Goal: Task Accomplishment & Management: Use online tool/utility

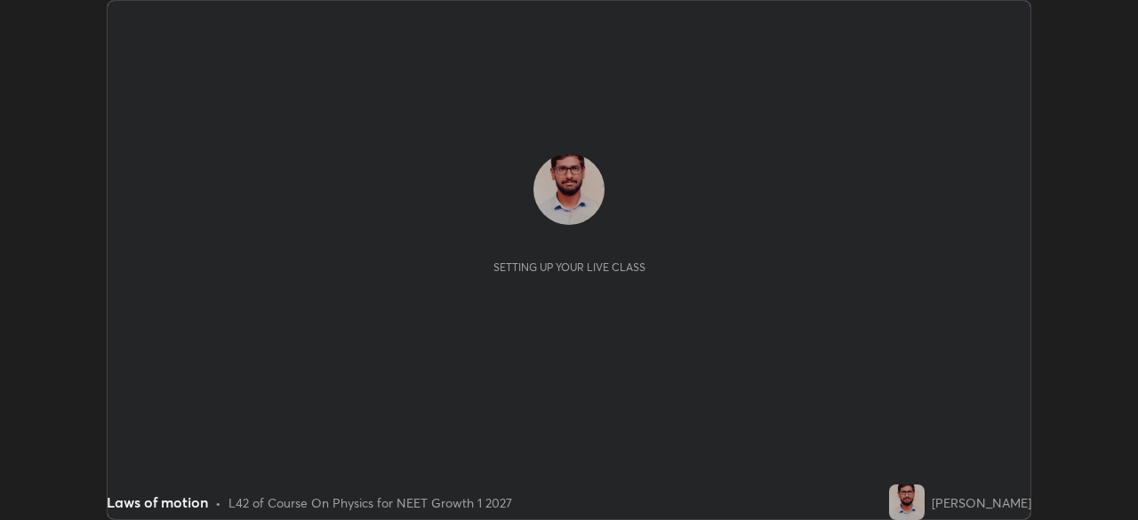
scroll to position [520, 1137]
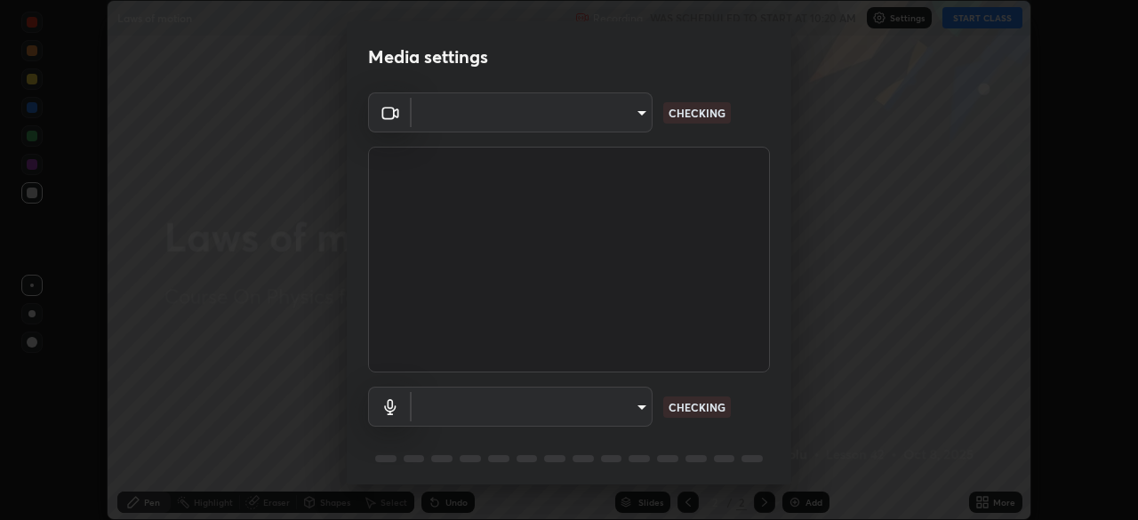
type input "7d0b8c16c6b3f4d335d6c038b97393ba862c98d75c76340e9e82cb338f64ebf2"
type input "default"
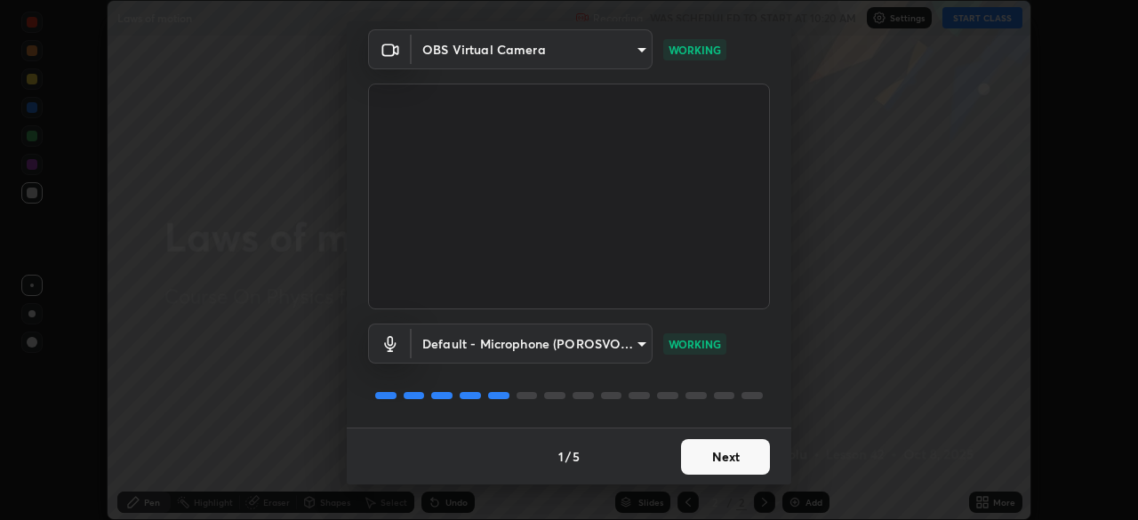
click at [733, 456] on button "Next" at bounding box center [725, 457] width 89 height 36
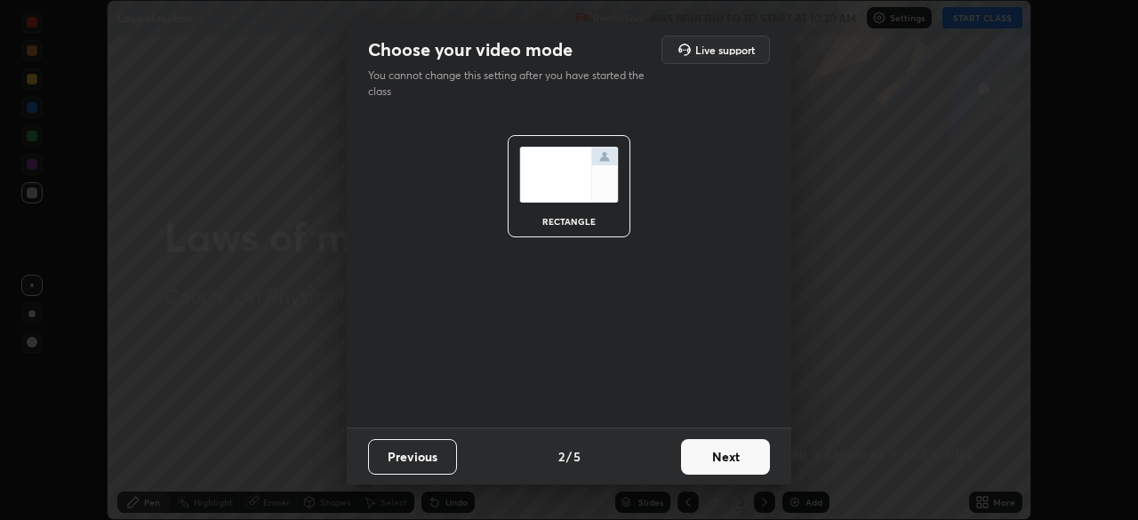
scroll to position [0, 0]
click at [734, 461] on button "Next" at bounding box center [725, 457] width 89 height 36
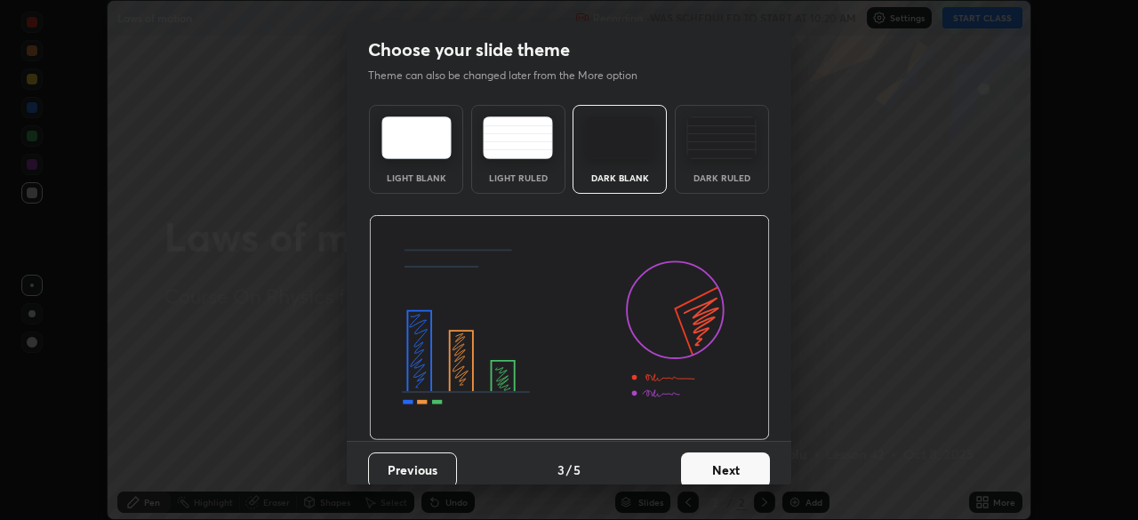
click at [734, 465] on button "Next" at bounding box center [725, 471] width 89 height 36
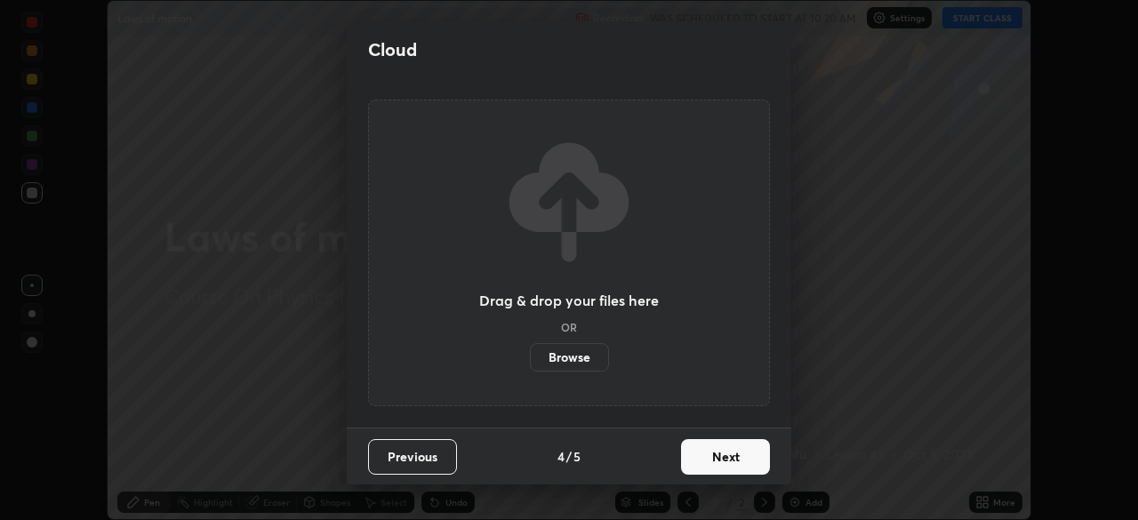
click at [731, 458] on button "Next" at bounding box center [725, 457] width 89 height 36
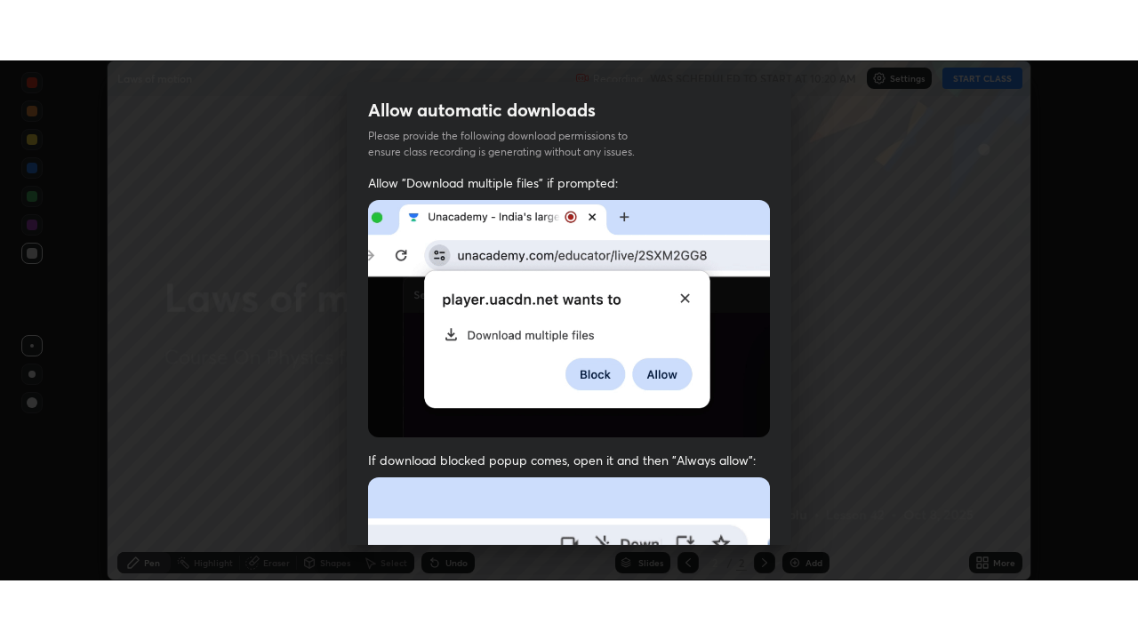
scroll to position [426, 0]
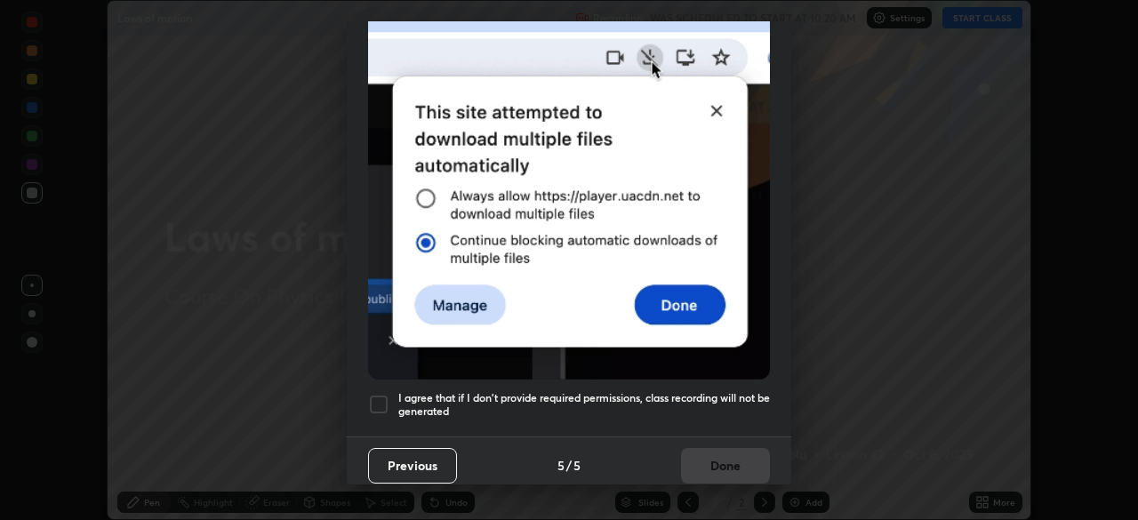
click at [389, 397] on div at bounding box center [378, 404] width 21 height 21
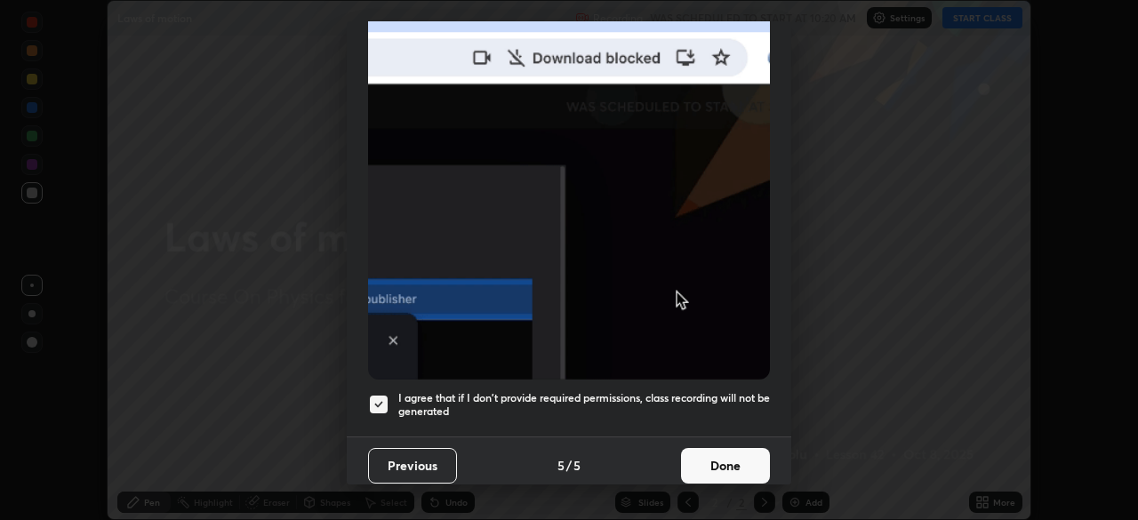
click at [717, 462] on button "Done" at bounding box center [725, 466] width 89 height 36
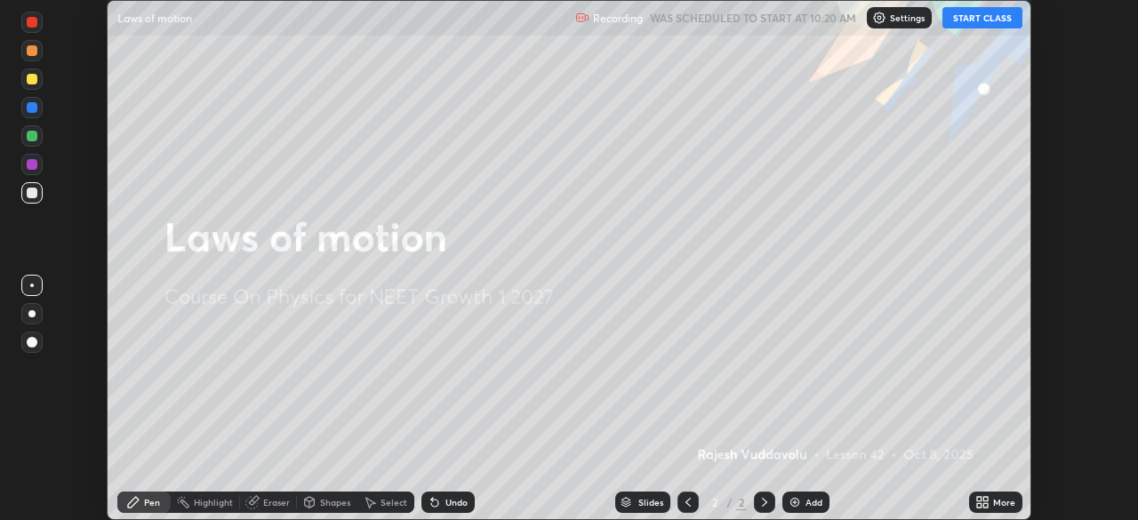
click at [992, 20] on button "START CLASS" at bounding box center [983, 17] width 80 height 21
click at [985, 498] on icon at bounding box center [986, 499] width 4 height 4
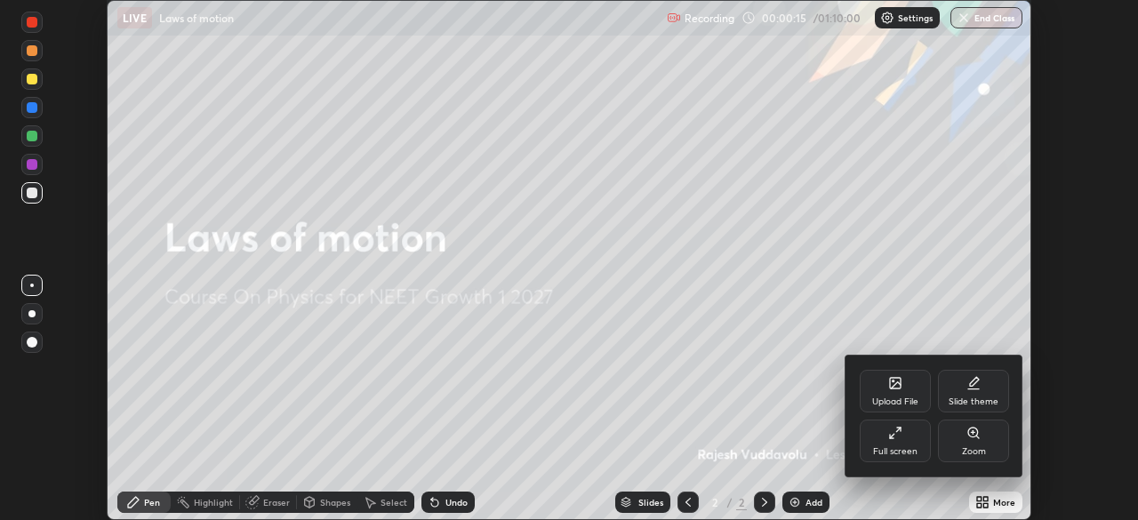
click at [896, 436] on icon at bounding box center [895, 433] width 14 height 14
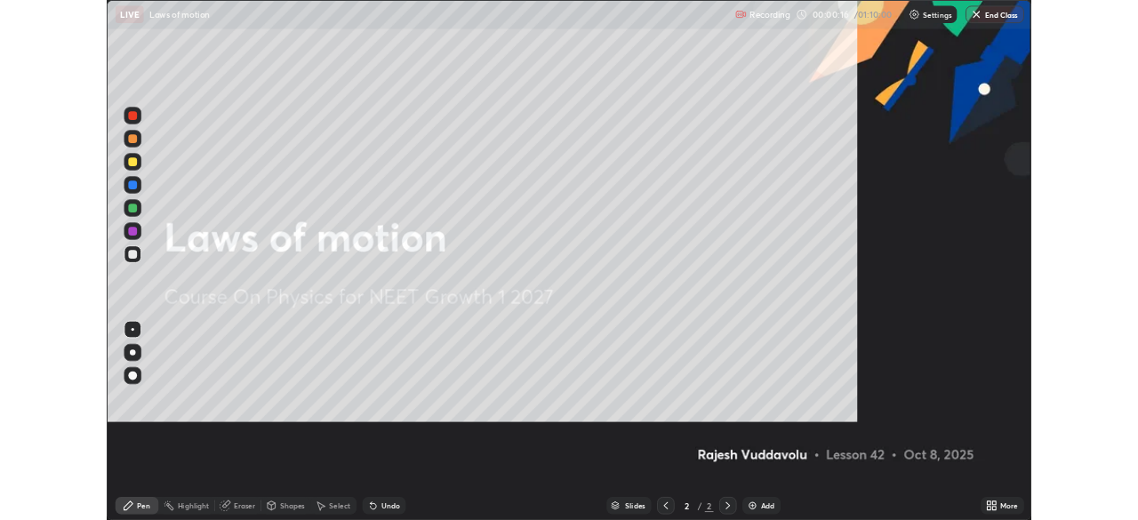
scroll to position [640, 1138]
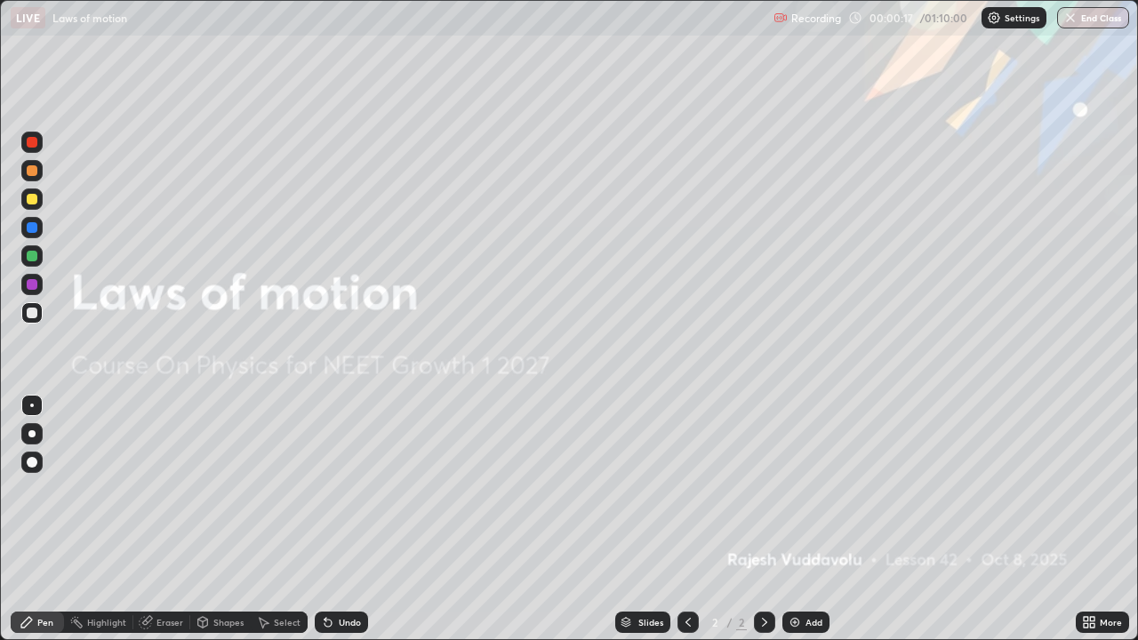
click at [820, 519] on div "Add" at bounding box center [814, 622] width 17 height 9
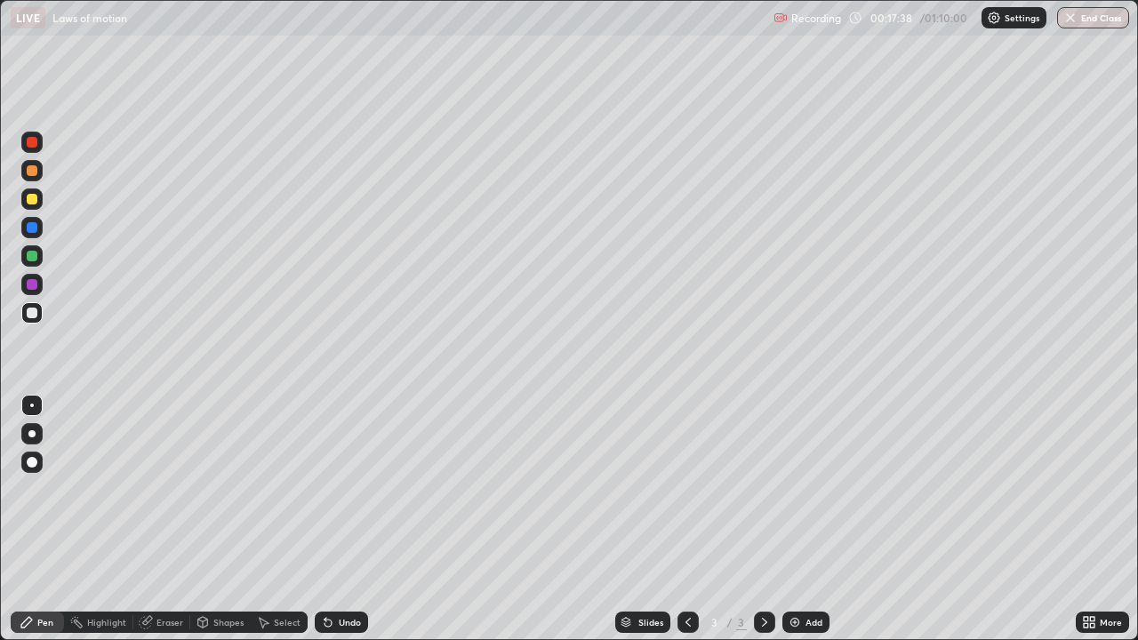
click at [166, 519] on div "Eraser" at bounding box center [170, 622] width 27 height 9
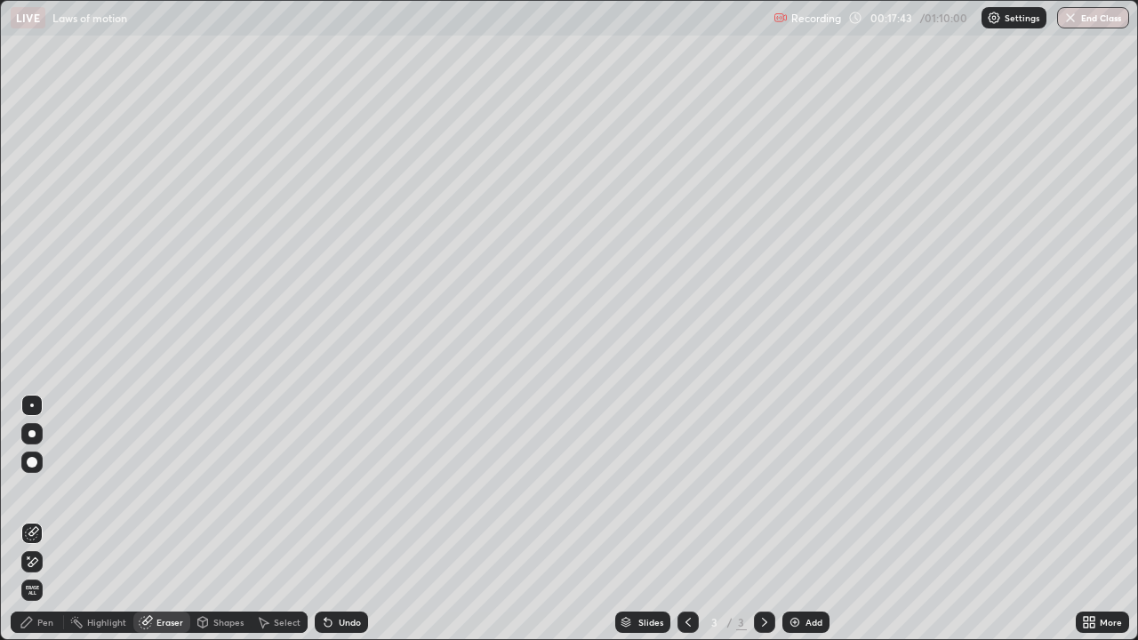
click at [46, 519] on div "Pen" at bounding box center [45, 622] width 16 height 9
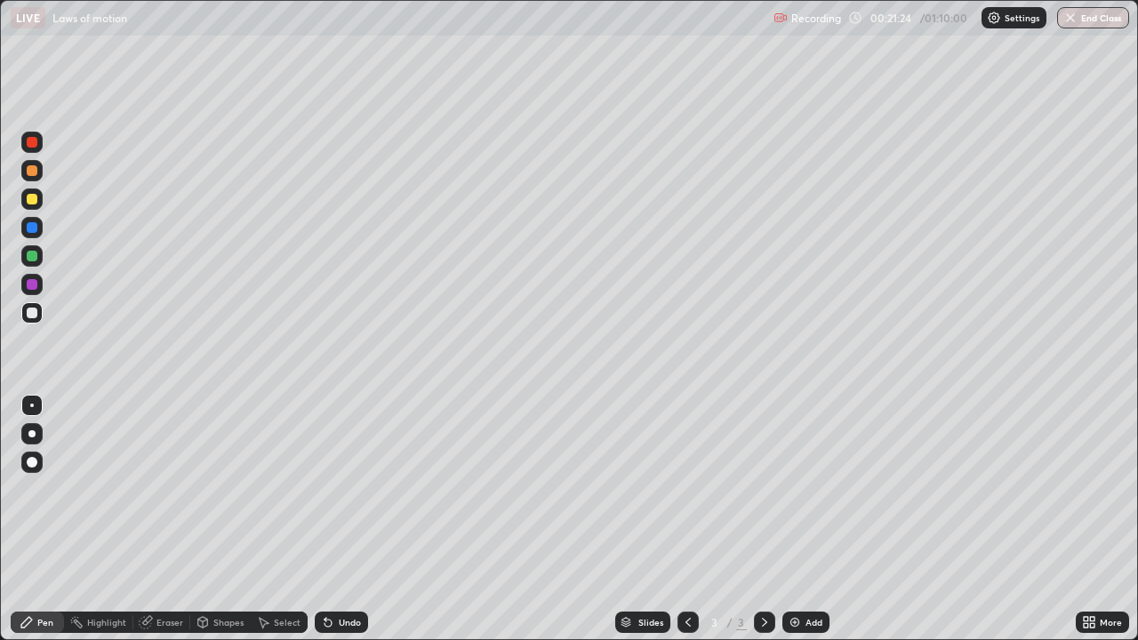
click at [815, 519] on div "Add" at bounding box center [814, 622] width 17 height 9
click at [806, 519] on div "Add" at bounding box center [814, 622] width 17 height 9
click at [172, 519] on div "Eraser" at bounding box center [170, 622] width 27 height 9
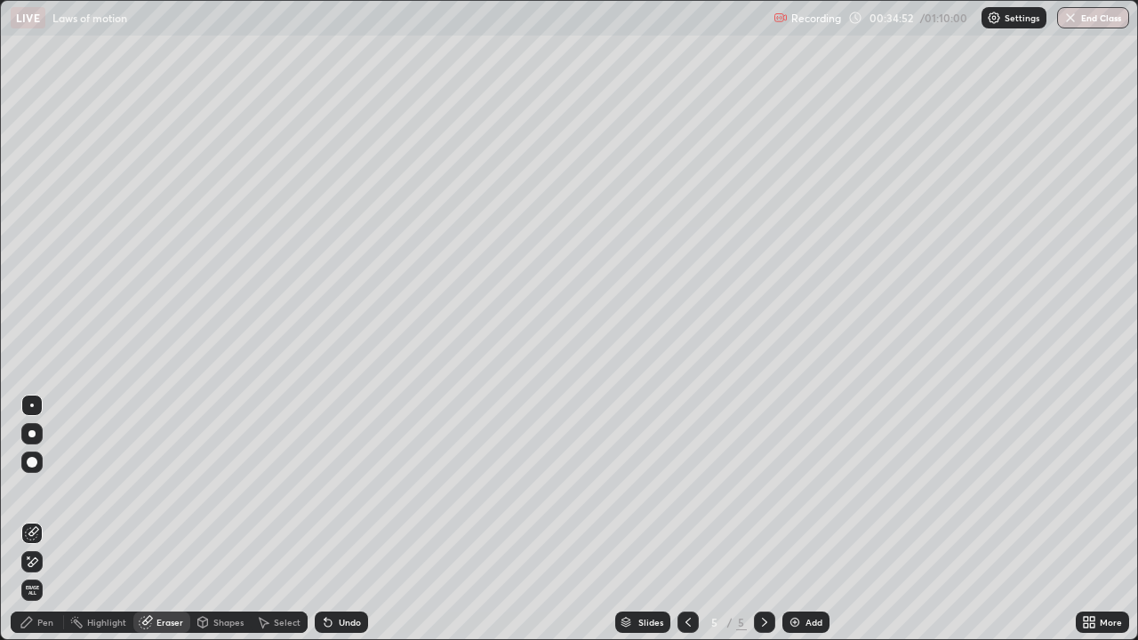
click at [44, 519] on div "Pen" at bounding box center [45, 622] width 16 height 9
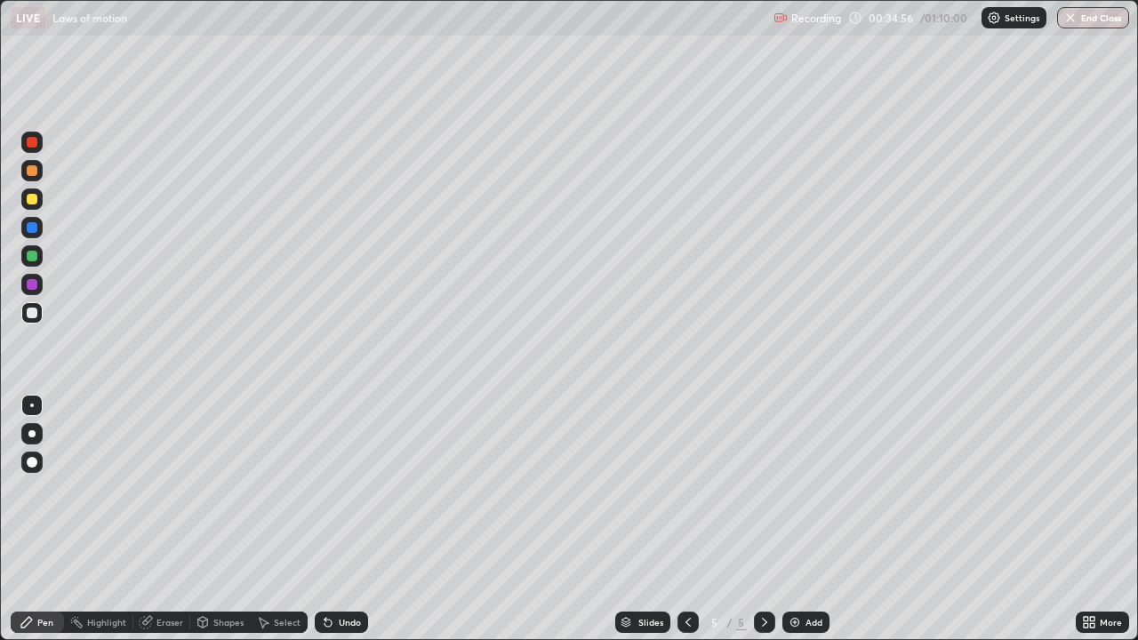
click at [344, 519] on div "Undo" at bounding box center [350, 622] width 22 height 9
click at [343, 519] on div "Undo" at bounding box center [350, 622] width 22 height 9
click at [334, 519] on div "Undo" at bounding box center [341, 622] width 53 height 21
click at [335, 519] on div "Undo" at bounding box center [341, 622] width 53 height 21
click at [325, 519] on icon at bounding box center [328, 623] width 7 height 7
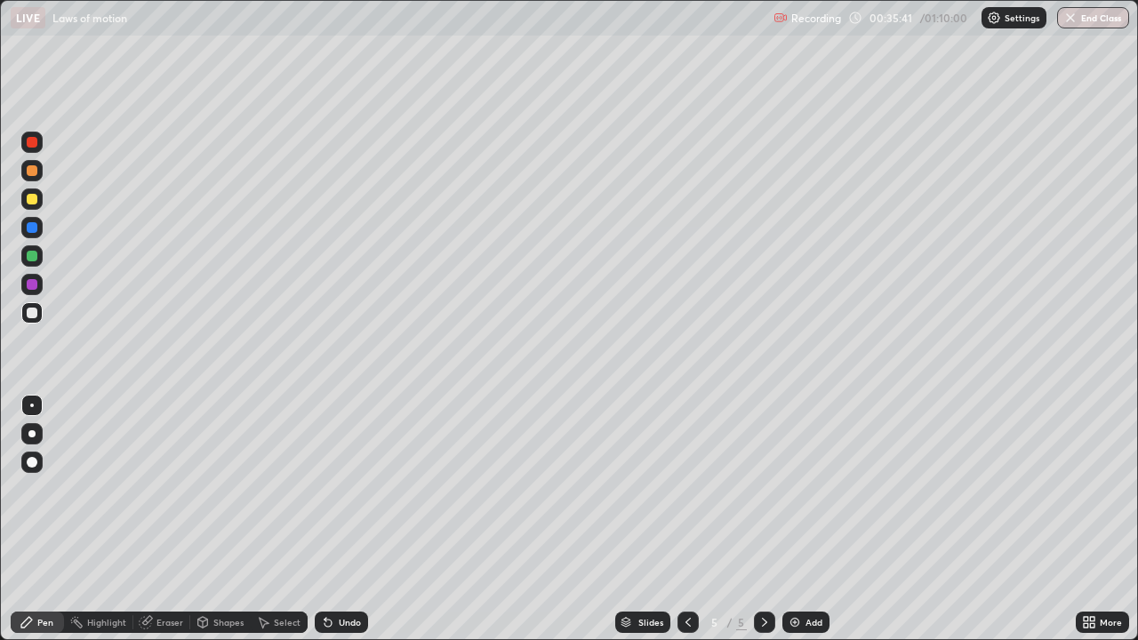
click at [323, 519] on div "Undo" at bounding box center [341, 622] width 53 height 21
click at [328, 519] on div "Undo" at bounding box center [341, 622] width 53 height 21
click at [806, 519] on div "Add" at bounding box center [814, 622] width 17 height 9
click at [165, 519] on div "Eraser" at bounding box center [170, 622] width 27 height 9
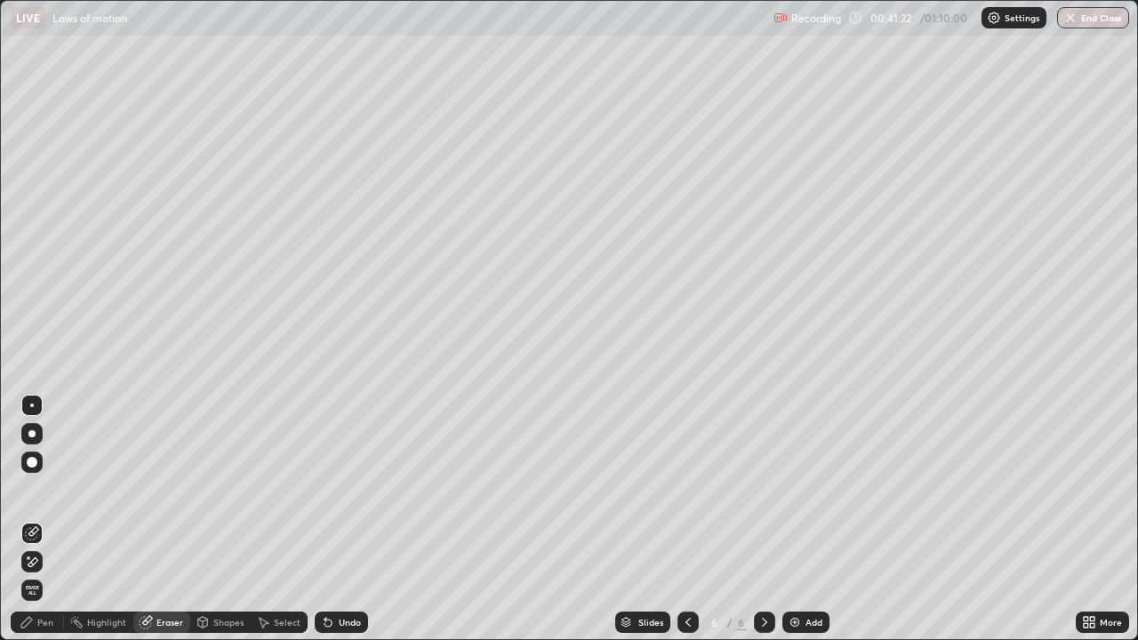
click at [279, 519] on div "Select" at bounding box center [287, 622] width 27 height 9
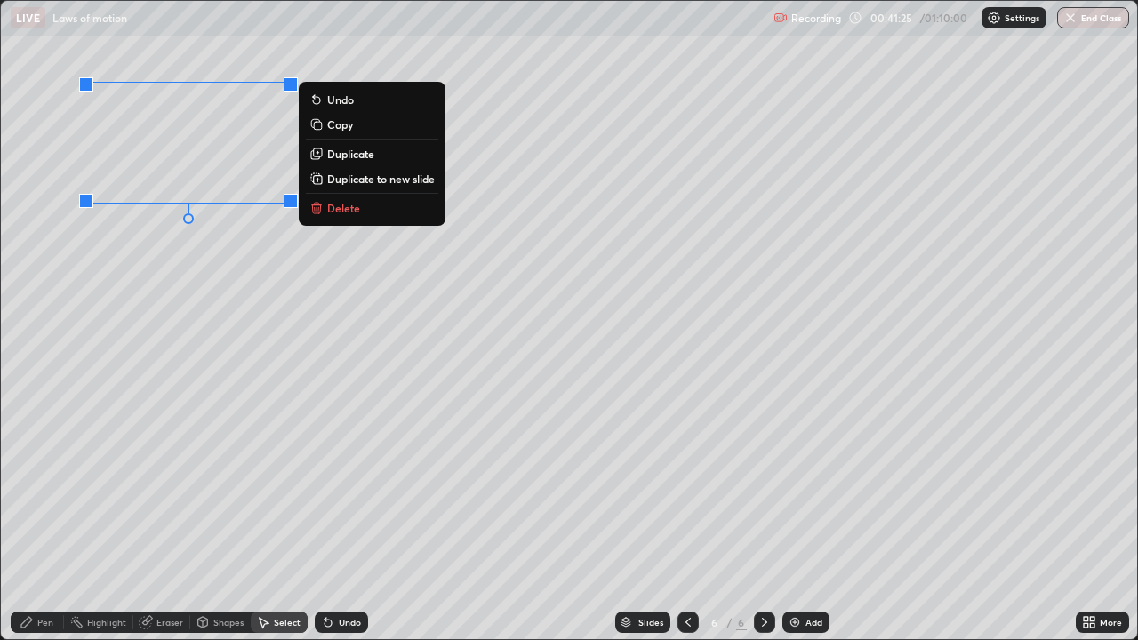
click at [346, 209] on p "Delete" at bounding box center [343, 208] width 33 height 14
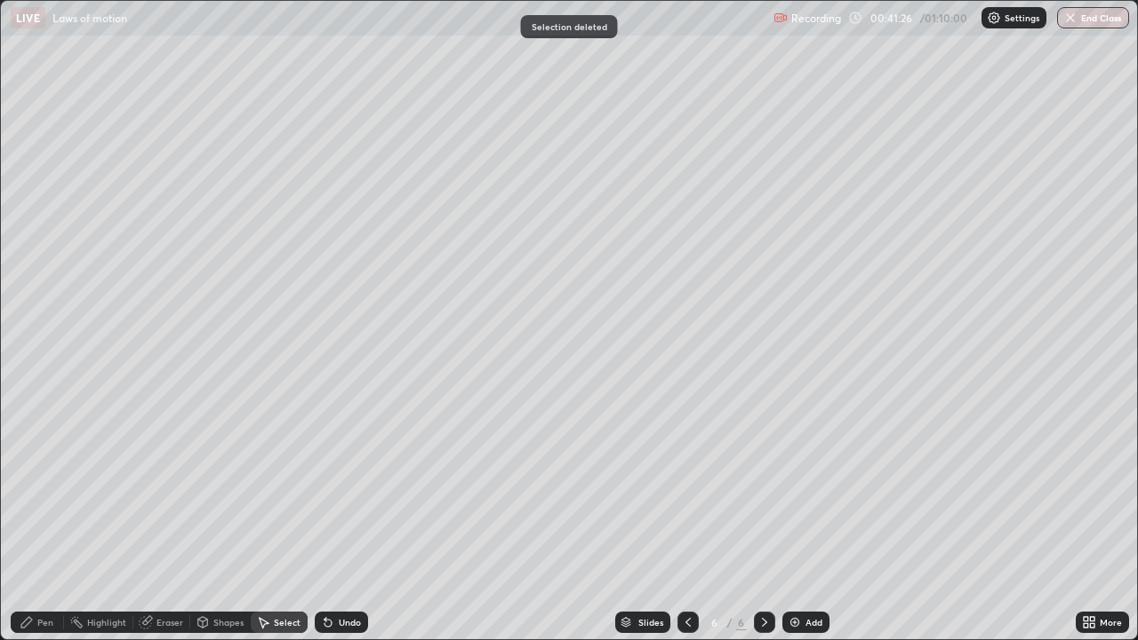
click at [116, 519] on div "Highlight" at bounding box center [106, 622] width 39 height 9
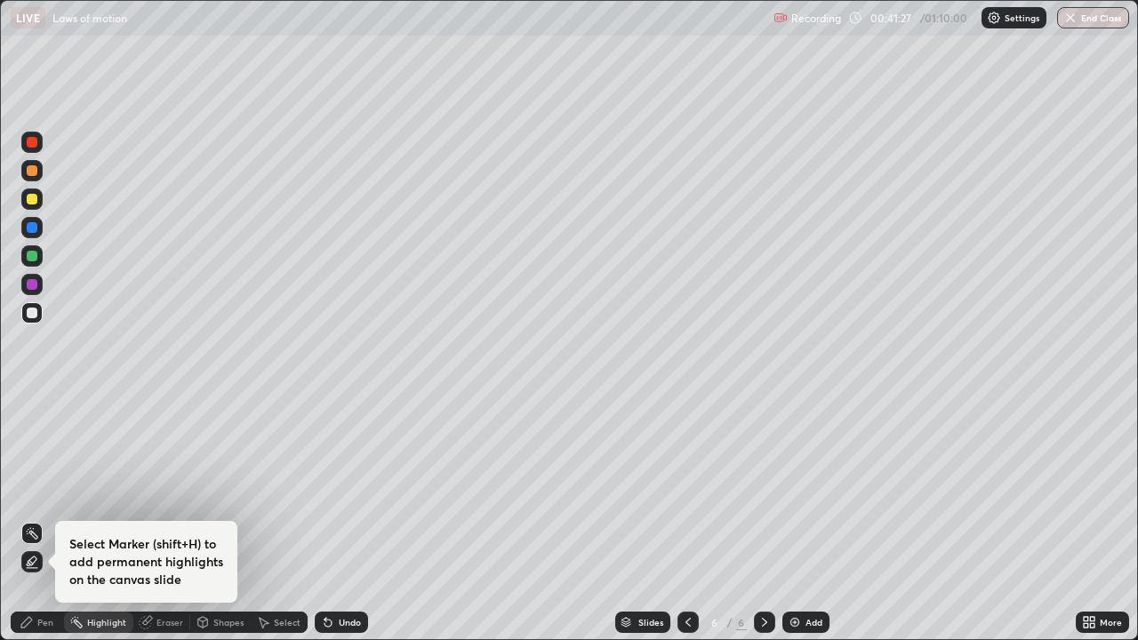
click at [167, 519] on div "Eraser" at bounding box center [170, 622] width 27 height 9
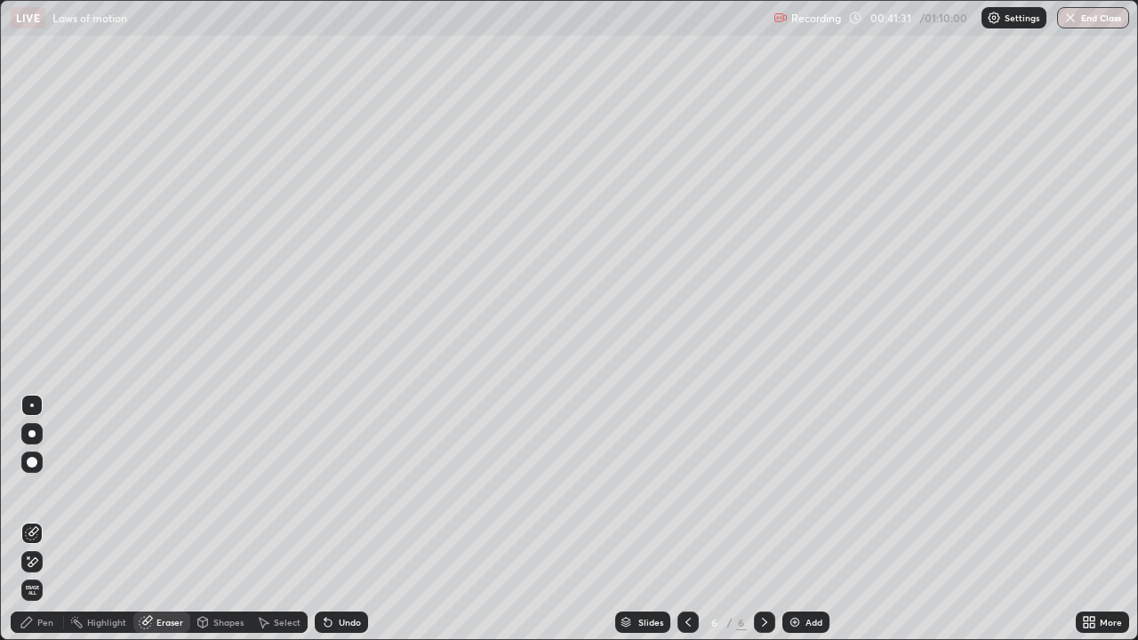
click at [36, 519] on div "Pen" at bounding box center [37, 622] width 53 height 21
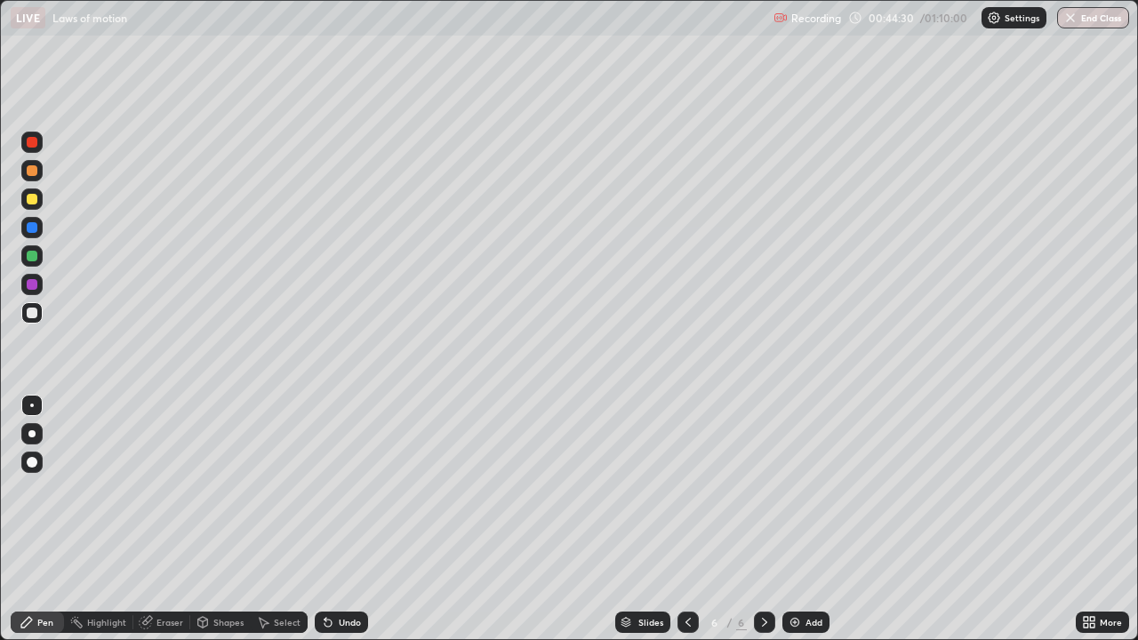
click at [345, 519] on div "Undo" at bounding box center [350, 622] width 22 height 9
click at [164, 519] on div "Eraser" at bounding box center [170, 622] width 27 height 9
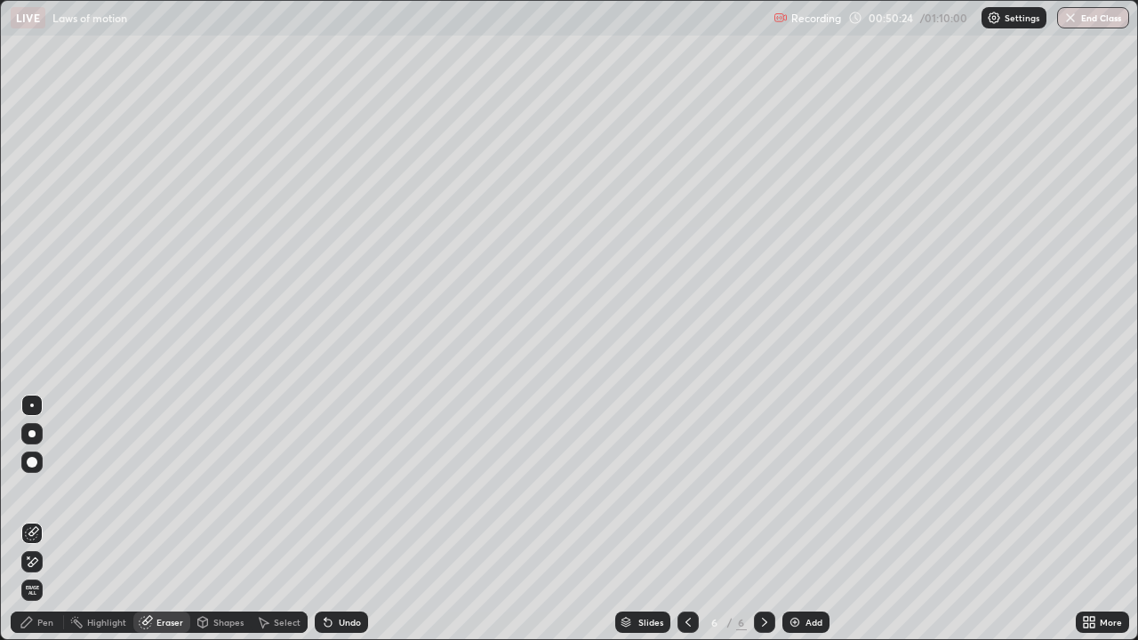
click at [40, 519] on div "Pen" at bounding box center [37, 622] width 53 height 21
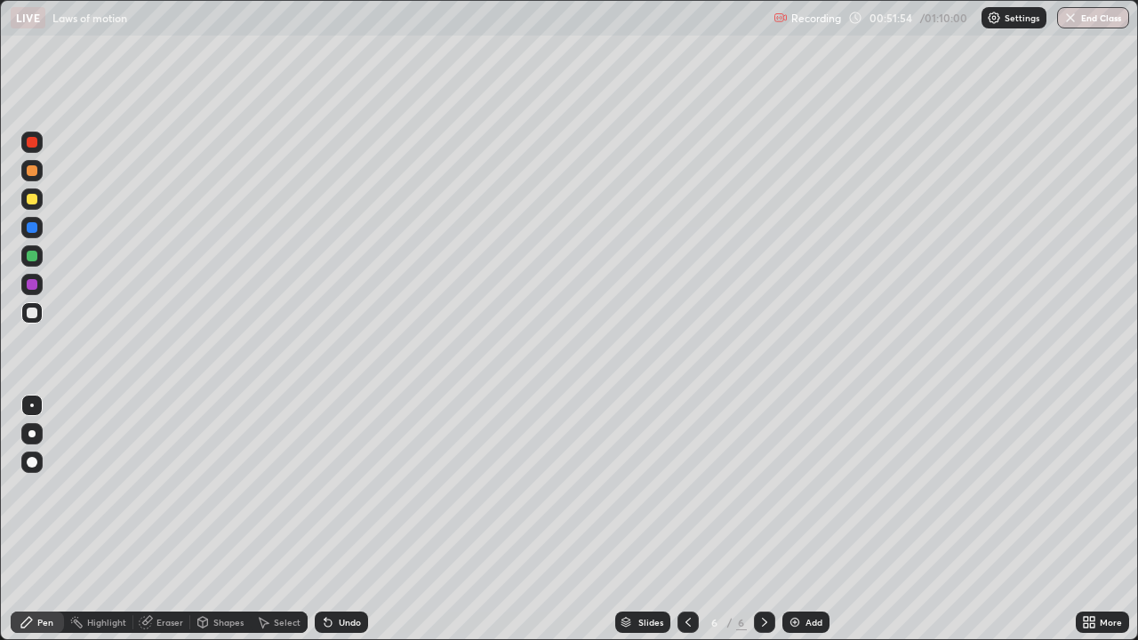
click at [278, 519] on div "Select" at bounding box center [287, 622] width 27 height 9
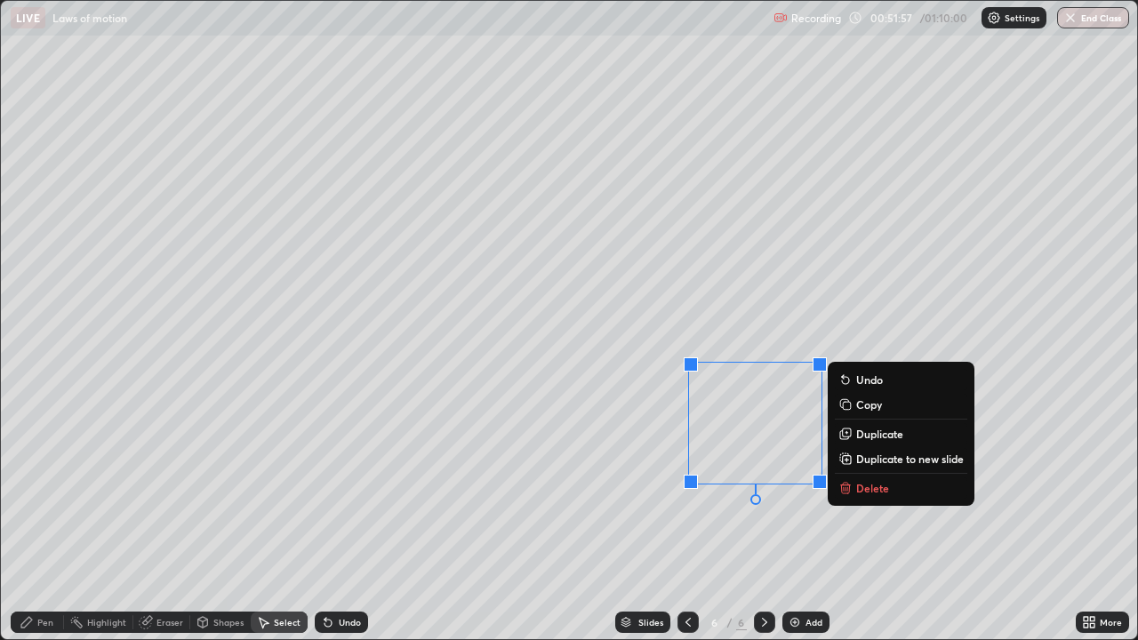
click at [872, 486] on p "Delete" at bounding box center [872, 488] width 33 height 14
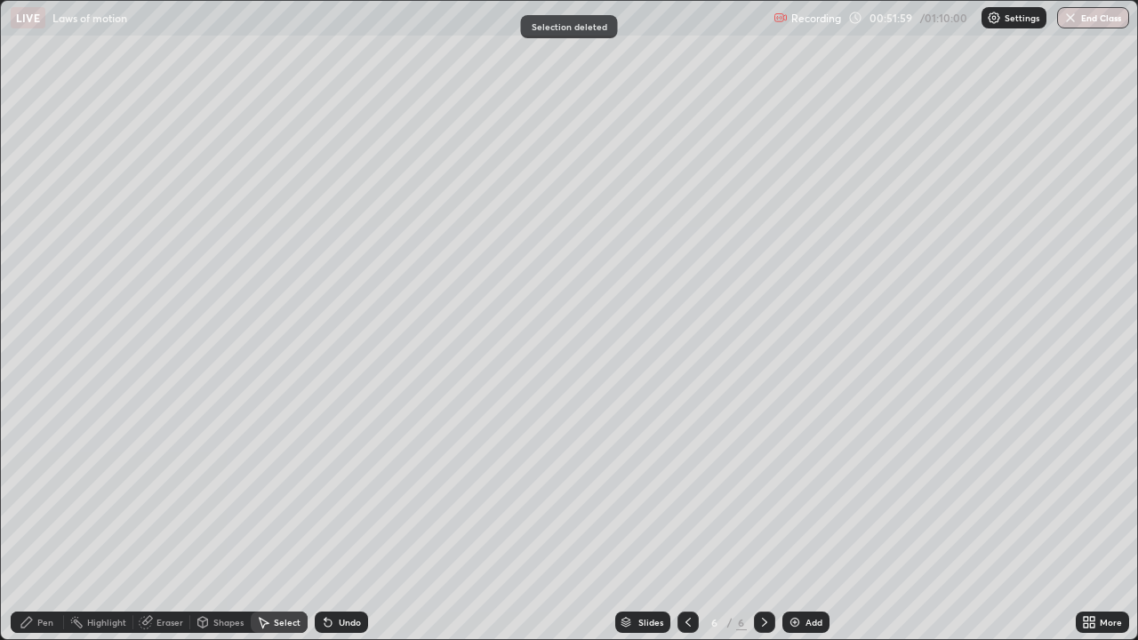
click at [38, 519] on div "Pen" at bounding box center [45, 622] width 16 height 9
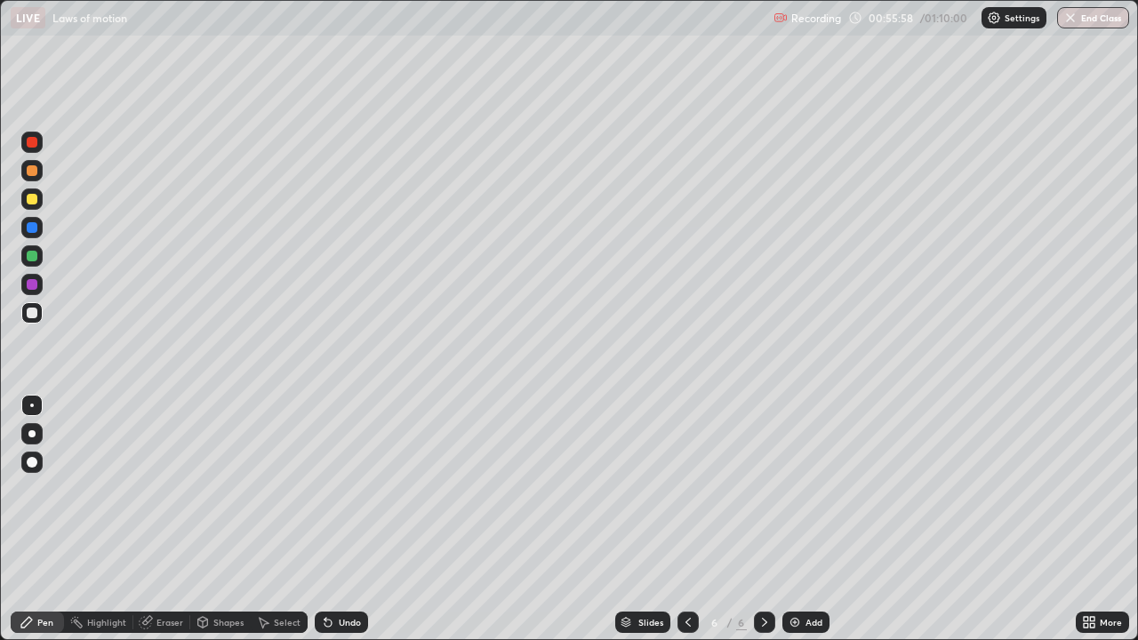
click at [799, 519] on img at bounding box center [795, 622] width 14 height 14
click at [680, 519] on div at bounding box center [688, 623] width 21 height 36
click at [284, 519] on div "Select" at bounding box center [287, 622] width 27 height 9
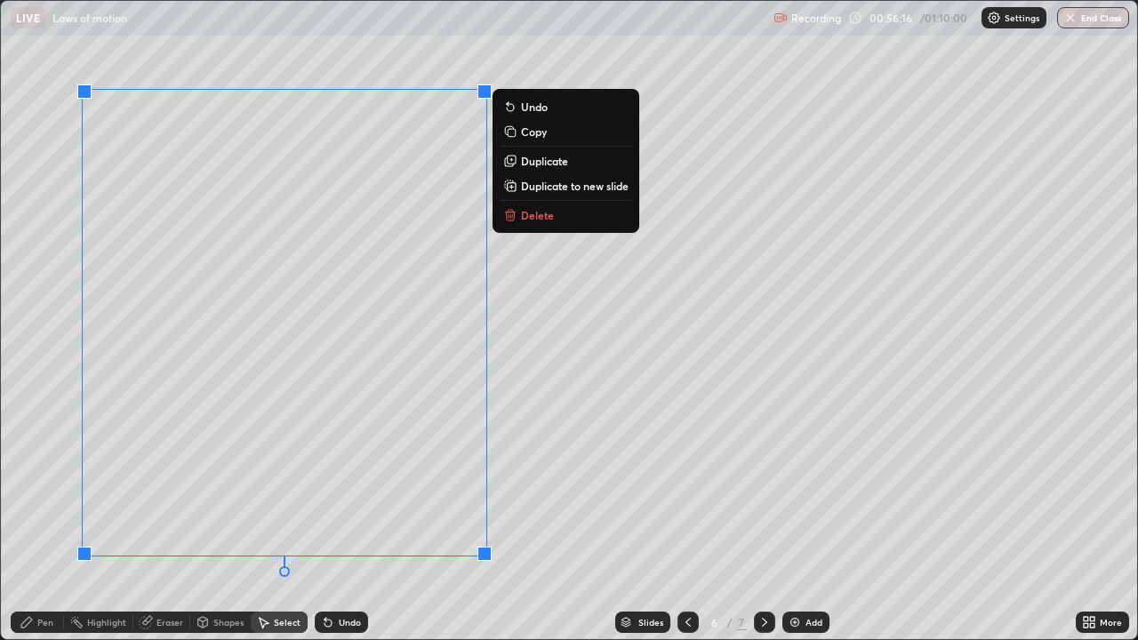
click at [525, 220] on p "Delete" at bounding box center [537, 215] width 33 height 14
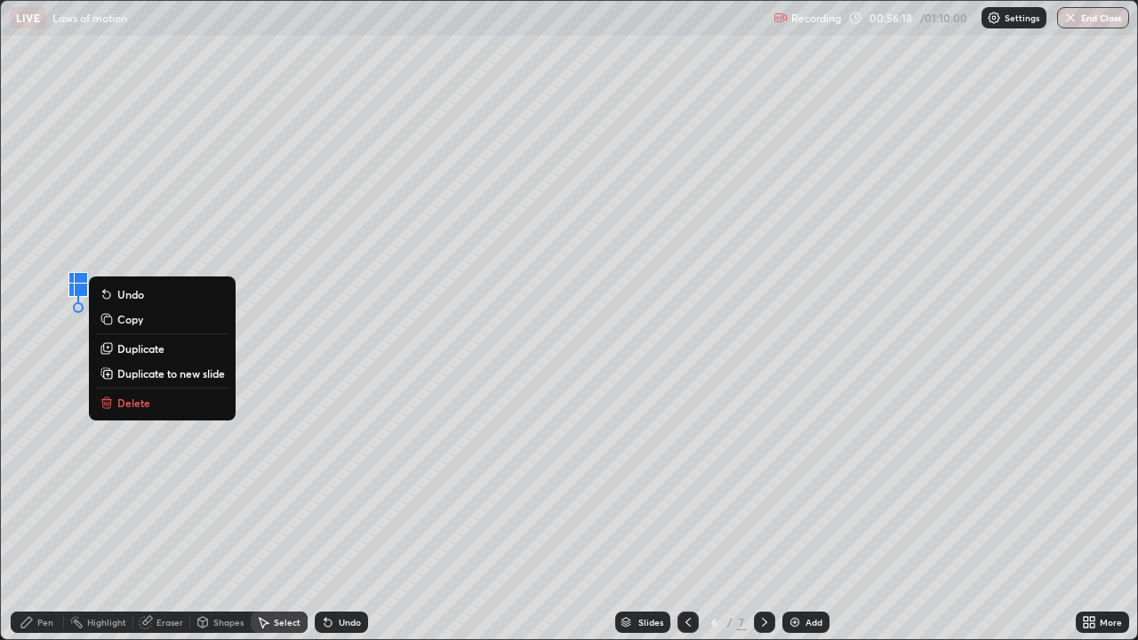
click at [140, 403] on p "Delete" at bounding box center [133, 403] width 33 height 14
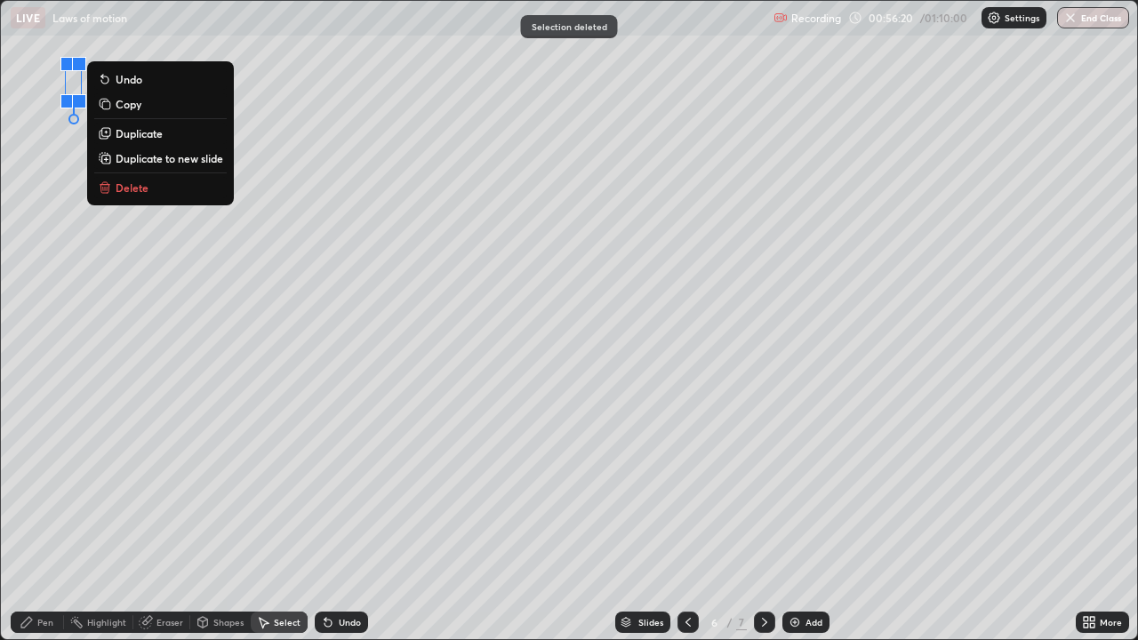
click at [122, 191] on p "Delete" at bounding box center [132, 188] width 33 height 14
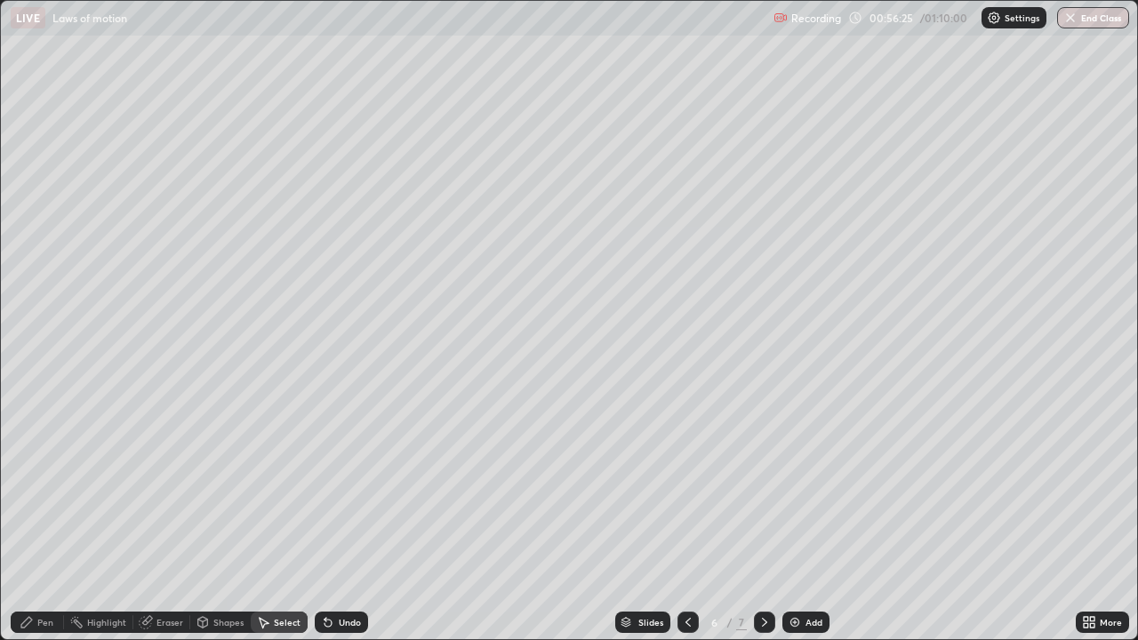
click at [44, 519] on div "Pen" at bounding box center [45, 622] width 16 height 9
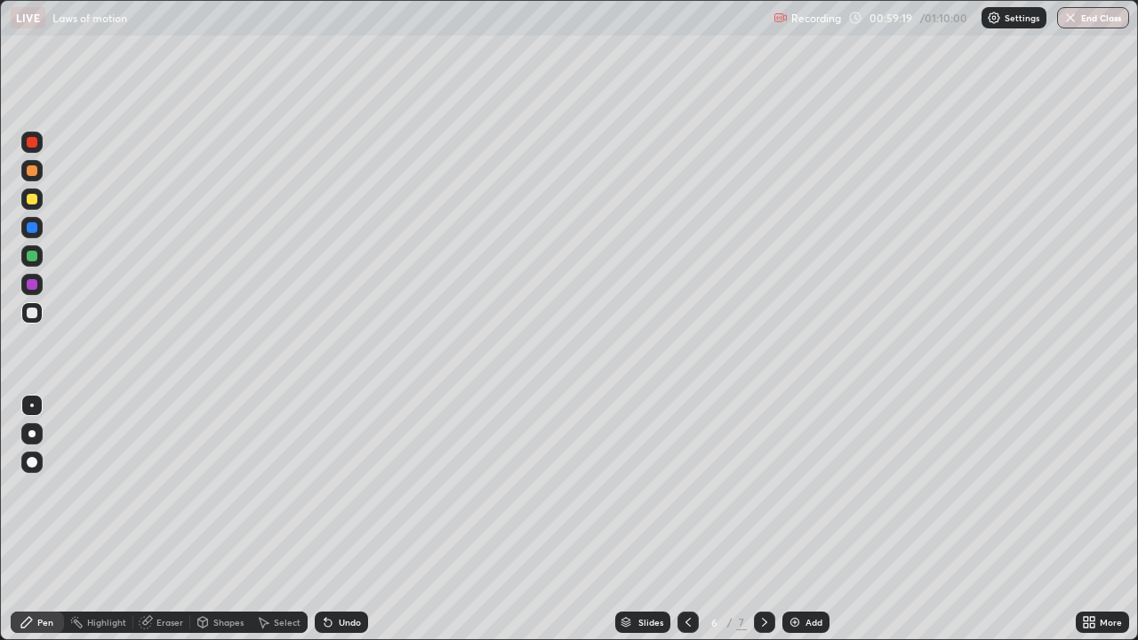
click at [788, 519] on img at bounding box center [795, 622] width 14 height 14
click at [688, 519] on icon at bounding box center [688, 622] width 14 height 14
click at [279, 519] on div "Select" at bounding box center [287, 622] width 27 height 9
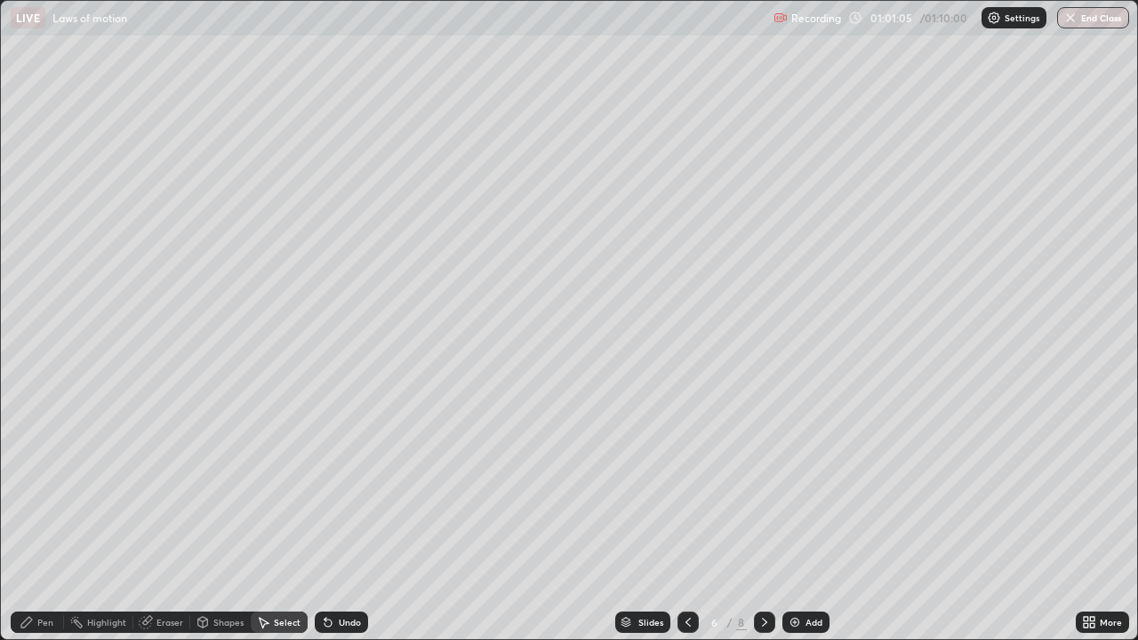
click at [220, 519] on div "Shapes" at bounding box center [228, 622] width 30 height 9
click at [279, 519] on div "Select" at bounding box center [279, 622] width 57 height 21
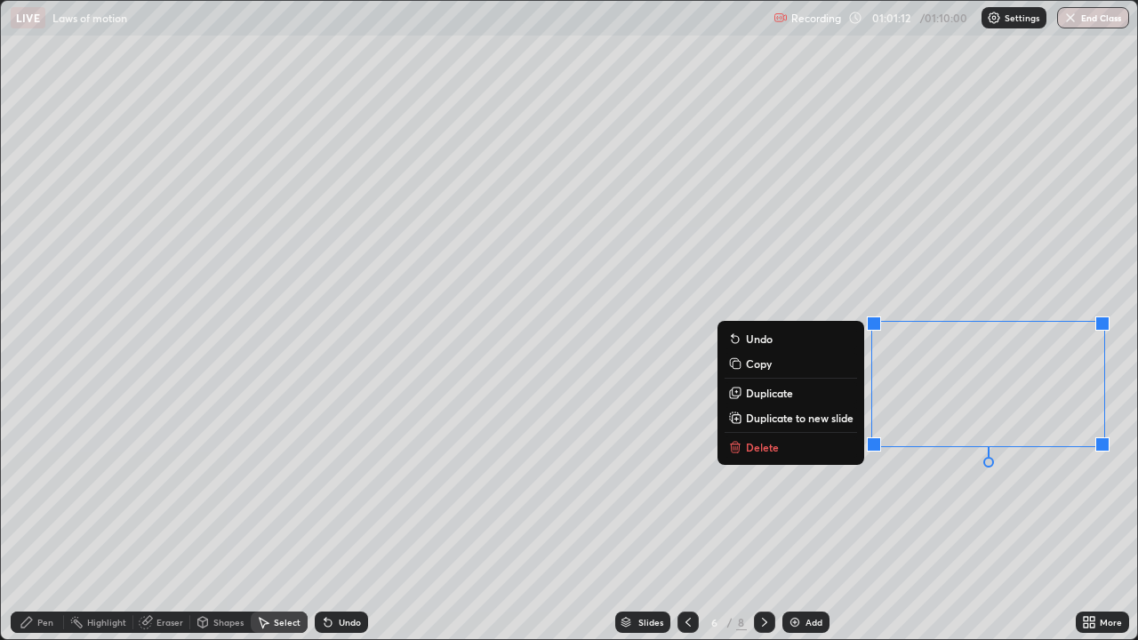
click at [781, 447] on button "Delete" at bounding box center [791, 447] width 133 height 21
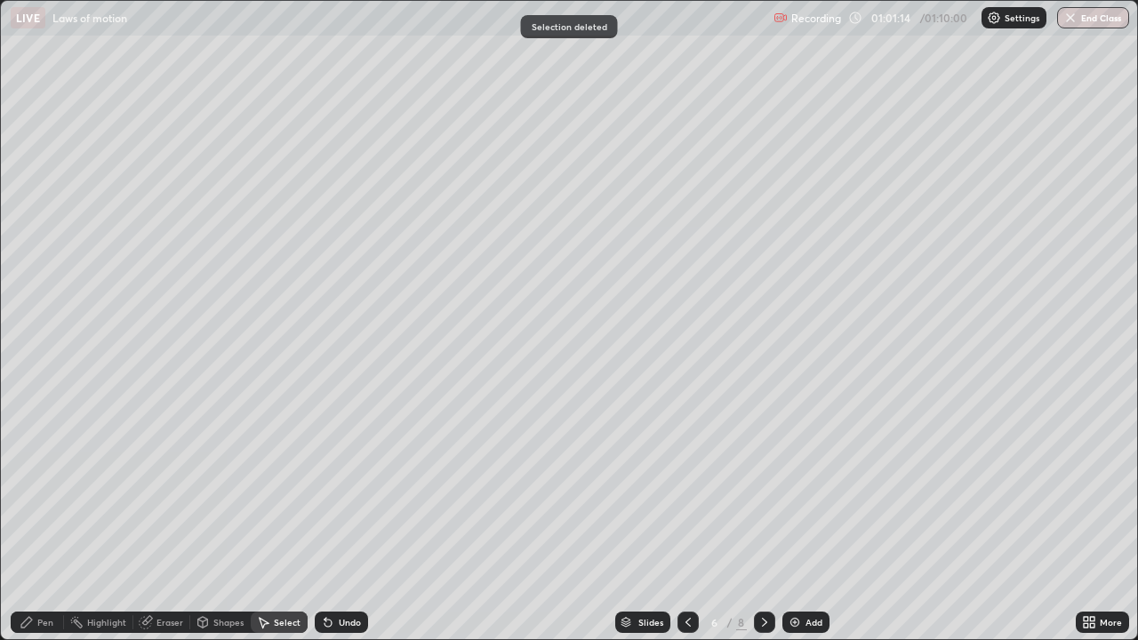
click at [45, 519] on div "Pen" at bounding box center [45, 622] width 16 height 9
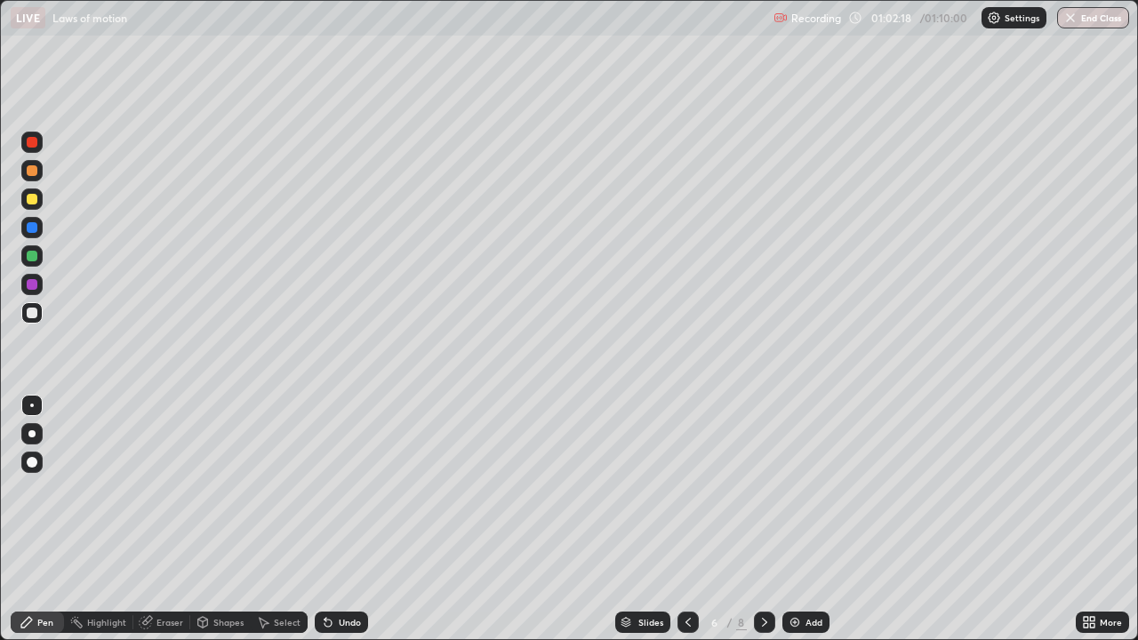
click at [761, 519] on icon at bounding box center [765, 622] width 14 height 14
click at [342, 519] on div "Undo" at bounding box center [350, 622] width 22 height 9
click at [345, 519] on div "Undo" at bounding box center [350, 622] width 22 height 9
click at [341, 519] on div "Undo" at bounding box center [350, 622] width 22 height 9
click at [345, 519] on div "Undo" at bounding box center [350, 622] width 22 height 9
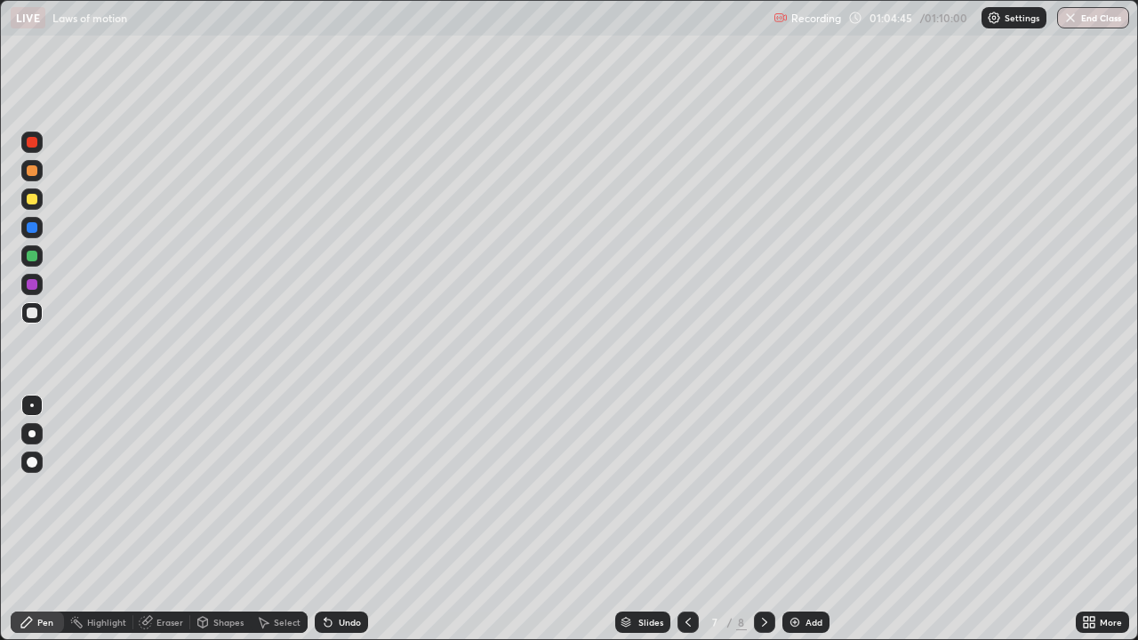
click at [166, 519] on div "Eraser" at bounding box center [170, 622] width 27 height 9
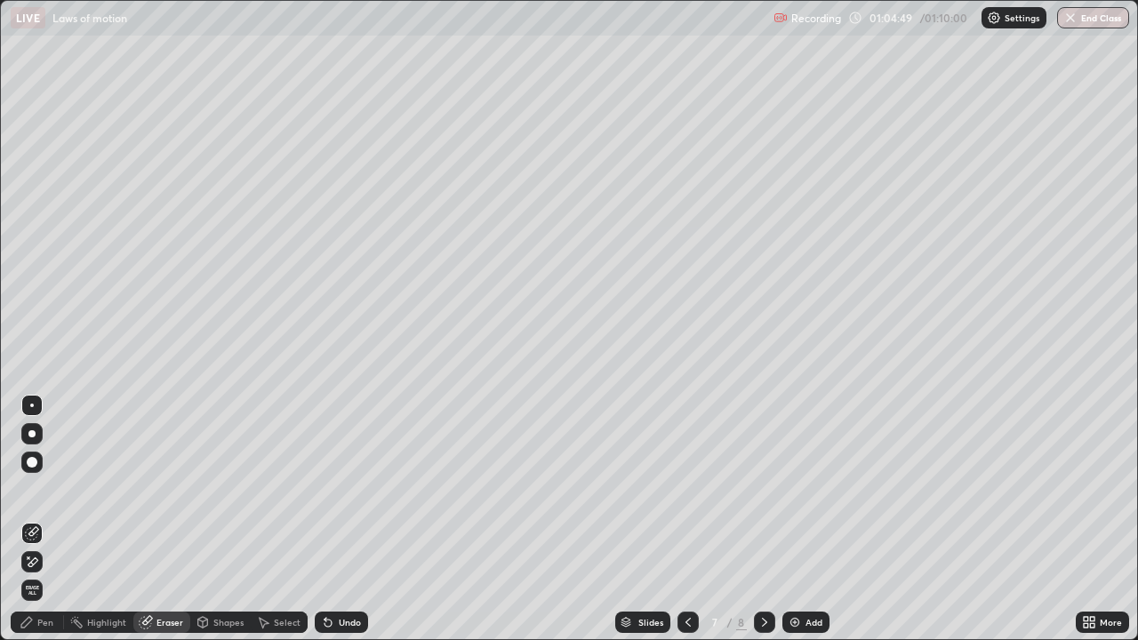
click at [45, 519] on div "Pen" at bounding box center [45, 622] width 16 height 9
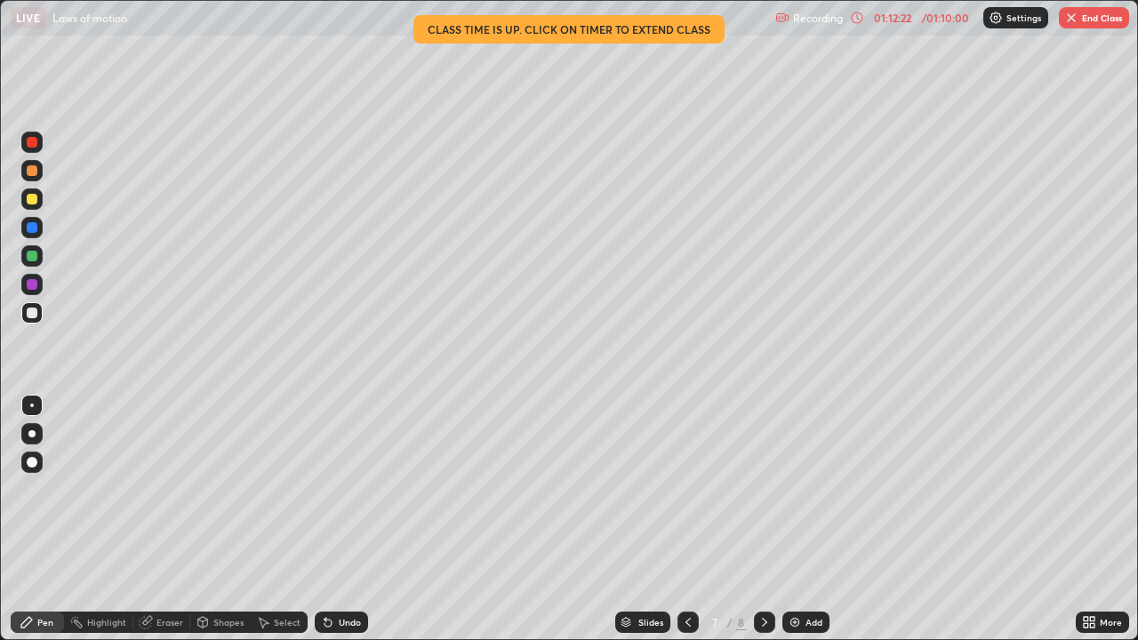
click at [1092, 15] on button "End Class" at bounding box center [1094, 17] width 70 height 21
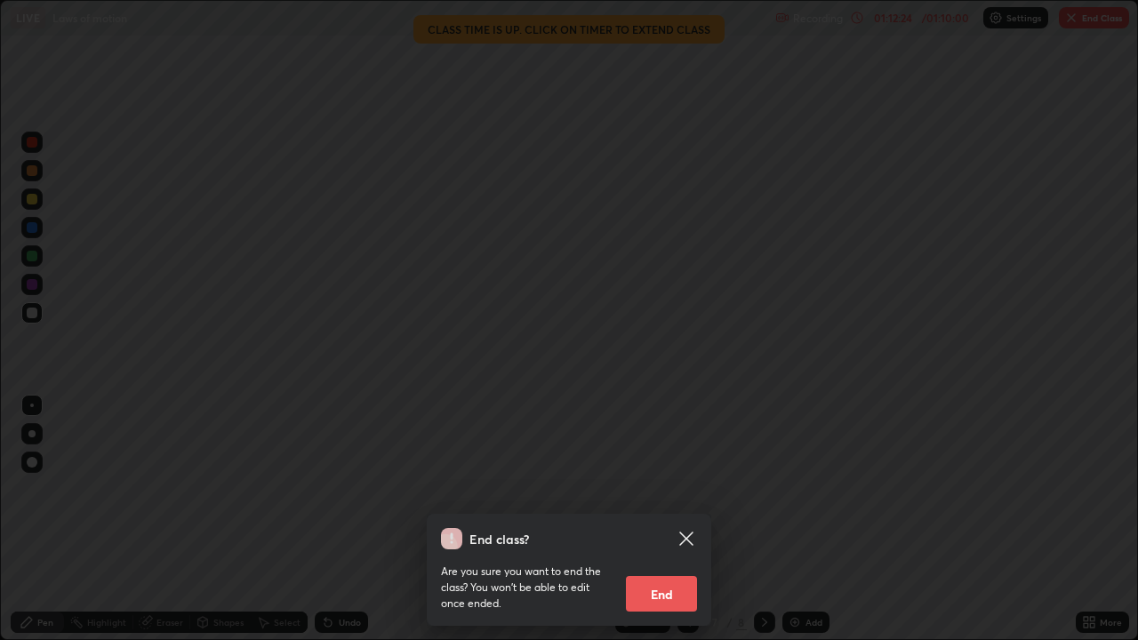
click at [682, 519] on button "End" at bounding box center [661, 594] width 71 height 36
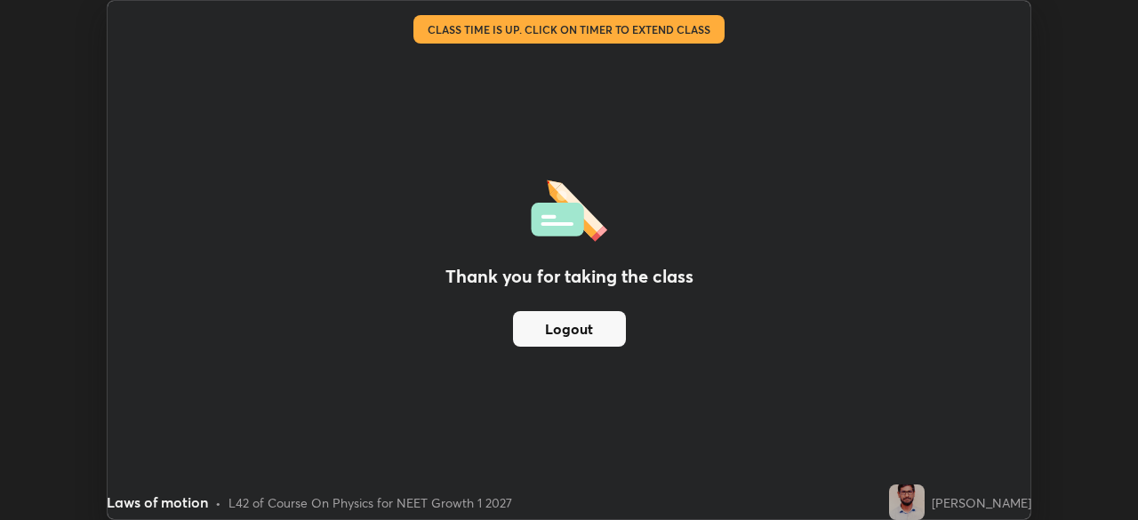
scroll to position [88410, 87792]
